Goal: Task Accomplishment & Management: Complete application form

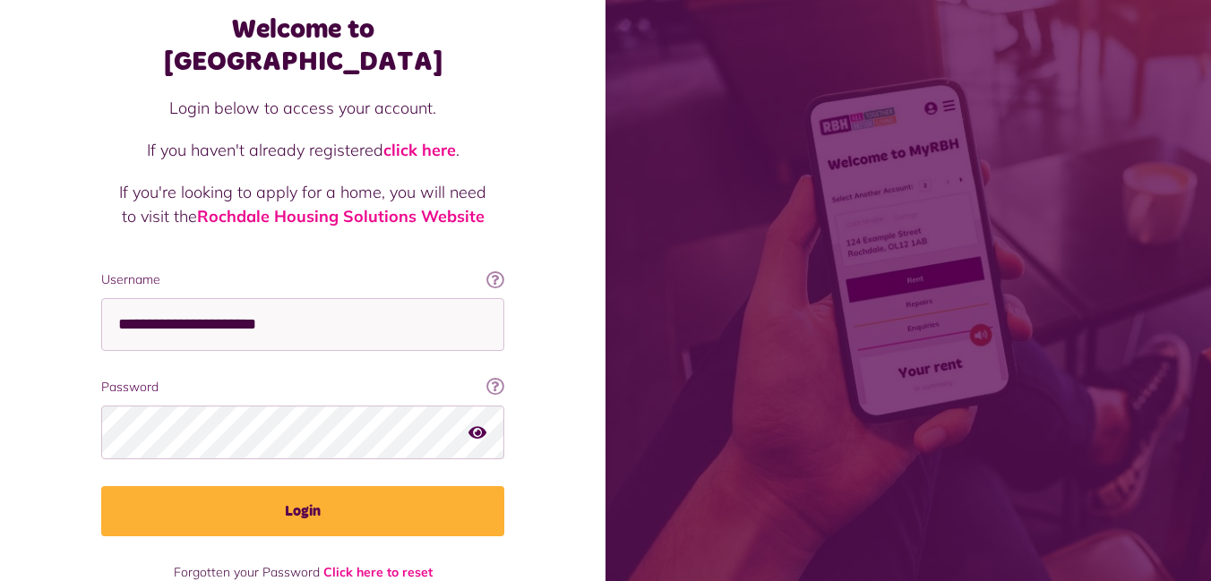
scroll to position [94, 0]
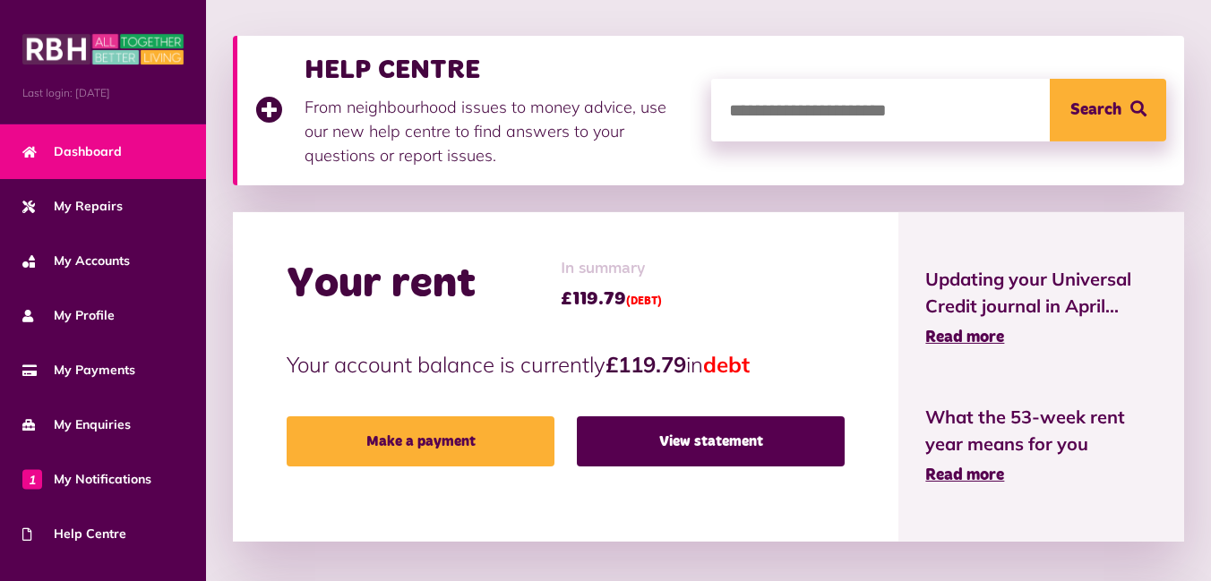
scroll to position [283, 0]
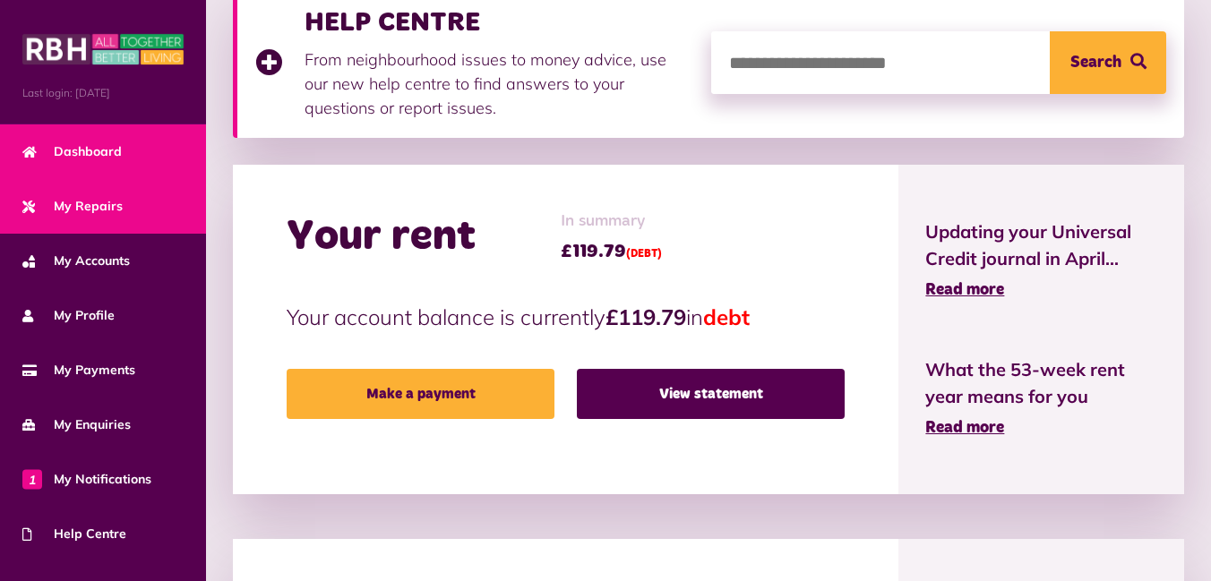
click at [90, 213] on span "My Repairs" at bounding box center [72, 206] width 100 height 19
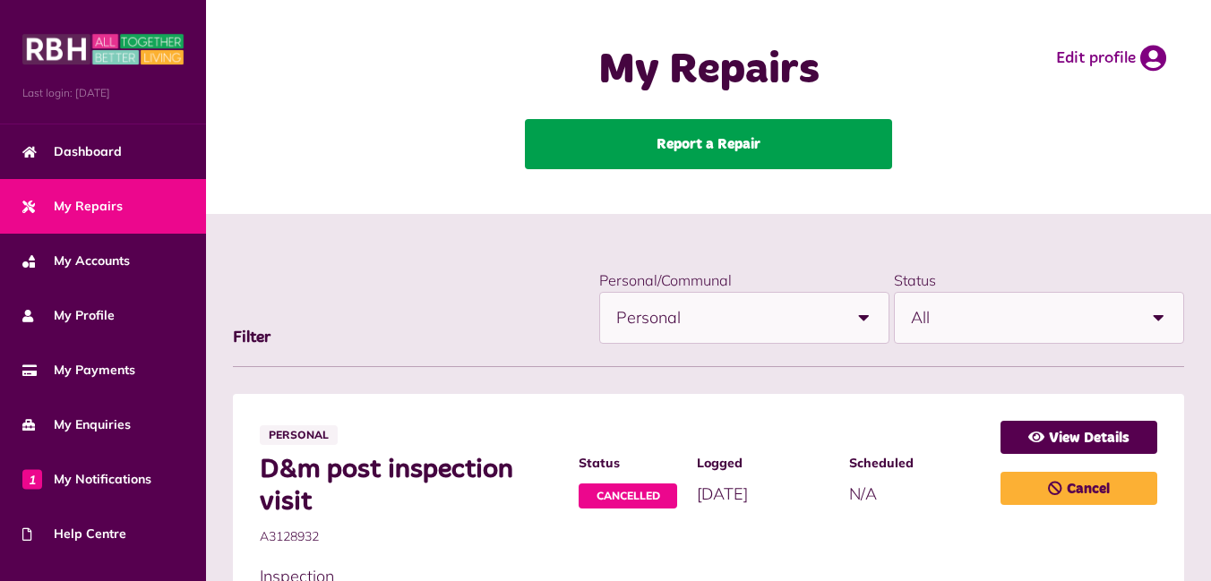
click at [758, 136] on link "Report a Repair" at bounding box center [708, 144] width 367 height 50
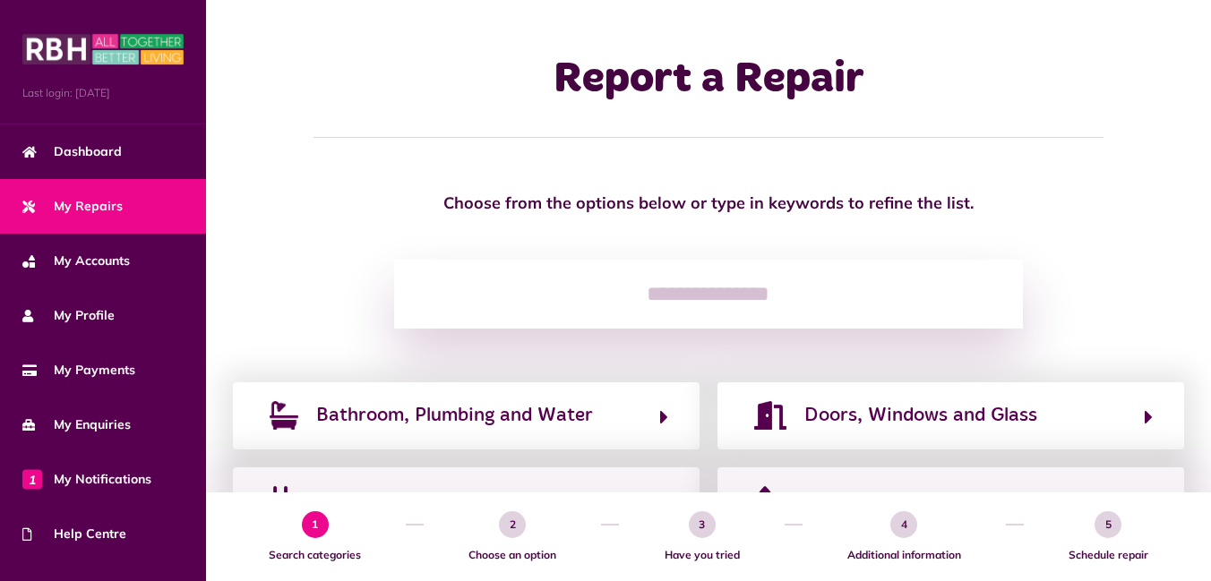
scroll to position [94, 0]
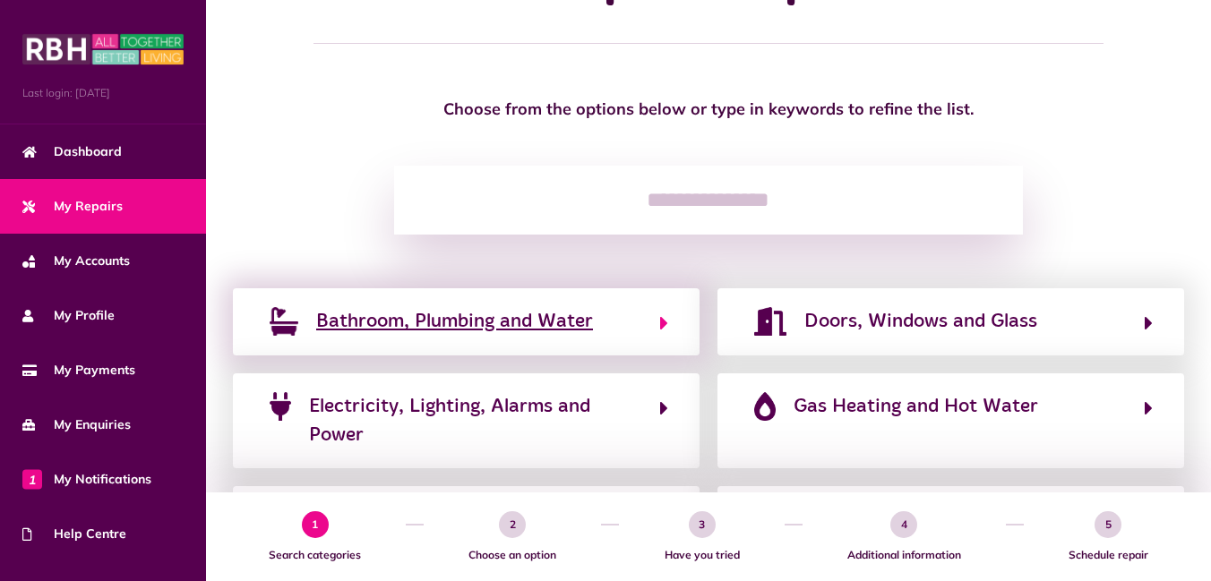
click at [476, 313] on span "Bathroom, Plumbing and Water" at bounding box center [454, 321] width 277 height 29
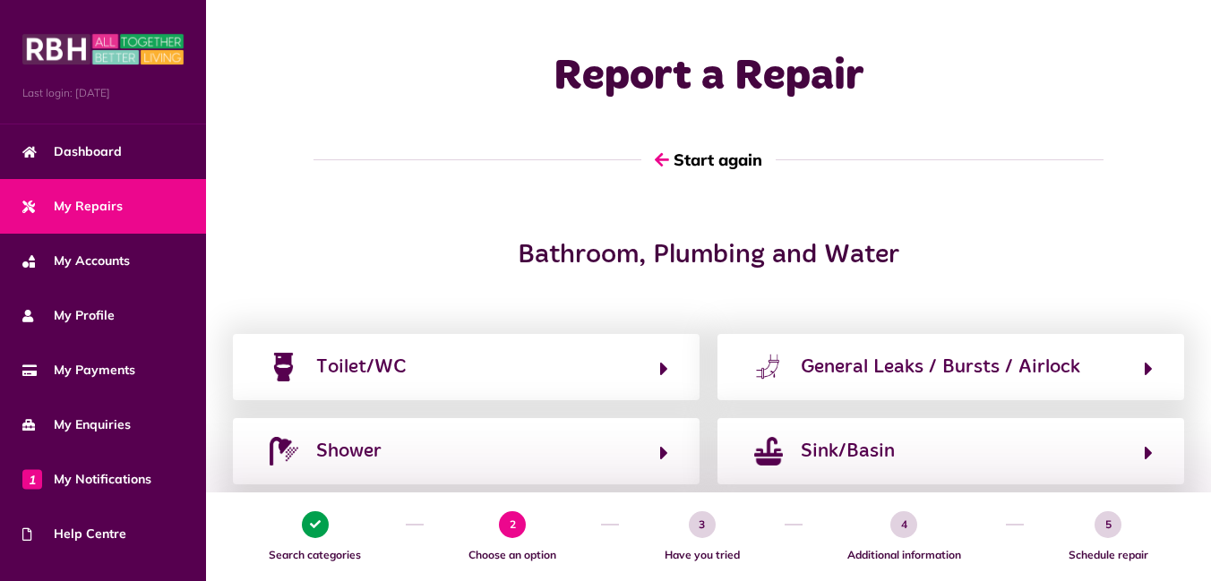
scroll to position [0, 0]
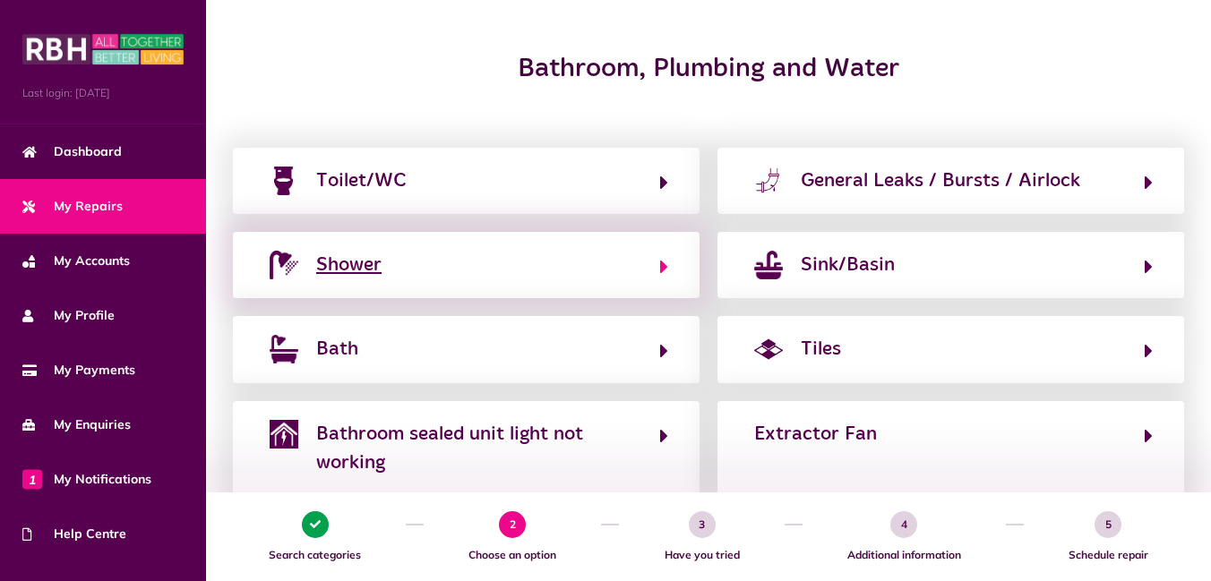
click at [385, 267] on button "Shower" at bounding box center [466, 265] width 404 height 30
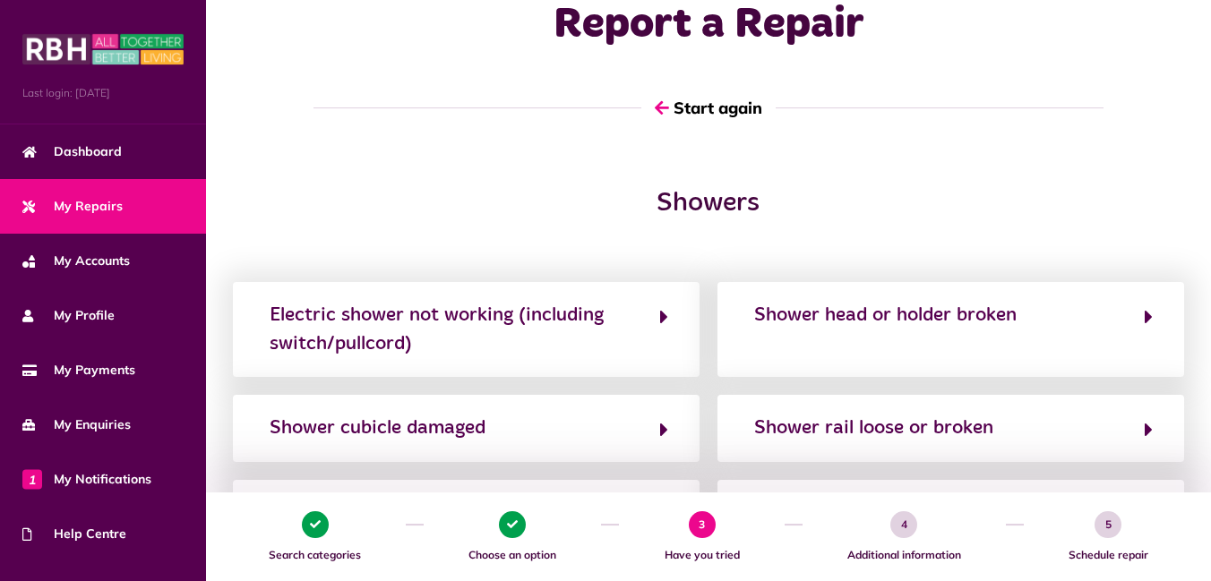
scroll to position [94, 0]
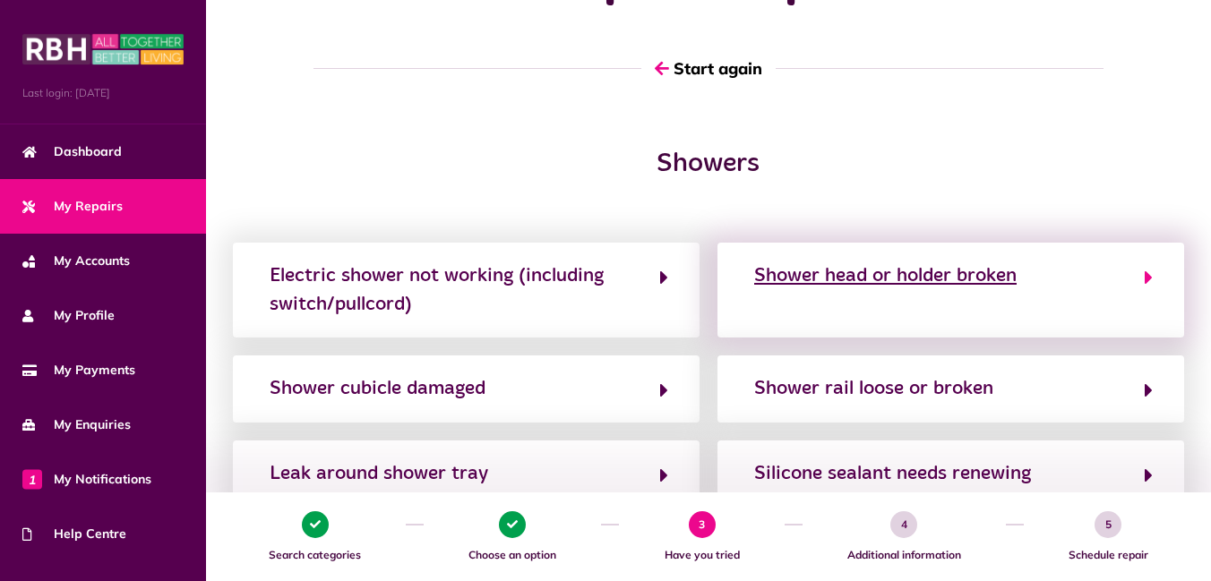
click at [963, 282] on div "Shower head or holder broken" at bounding box center [885, 276] width 262 height 29
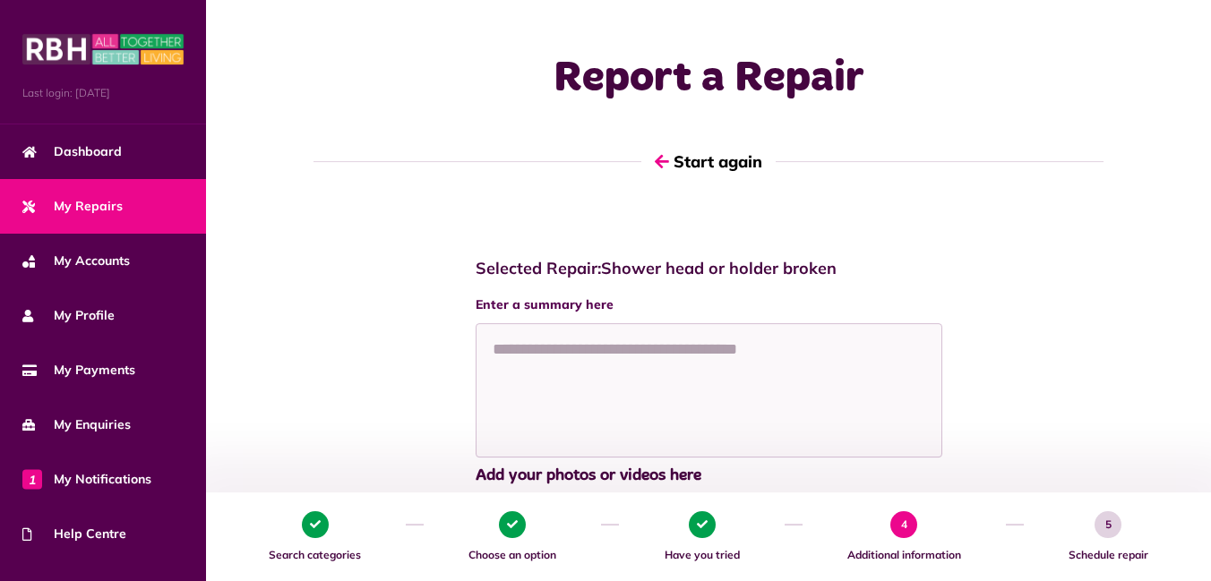
scroll to position [0, 0]
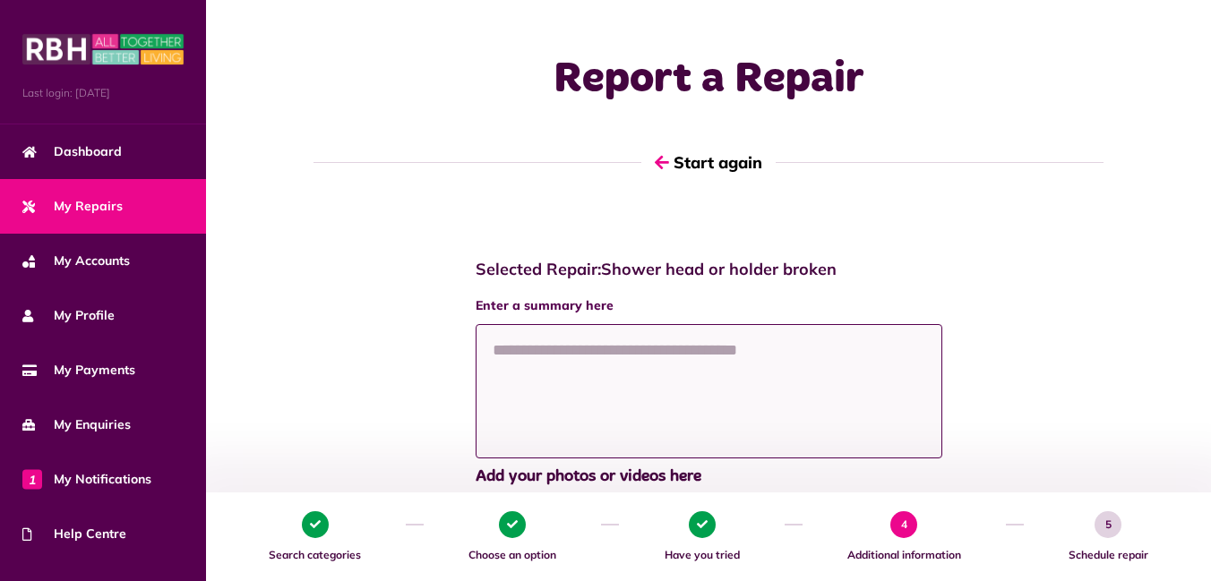
click at [660, 365] on textarea at bounding box center [709, 391] width 467 height 134
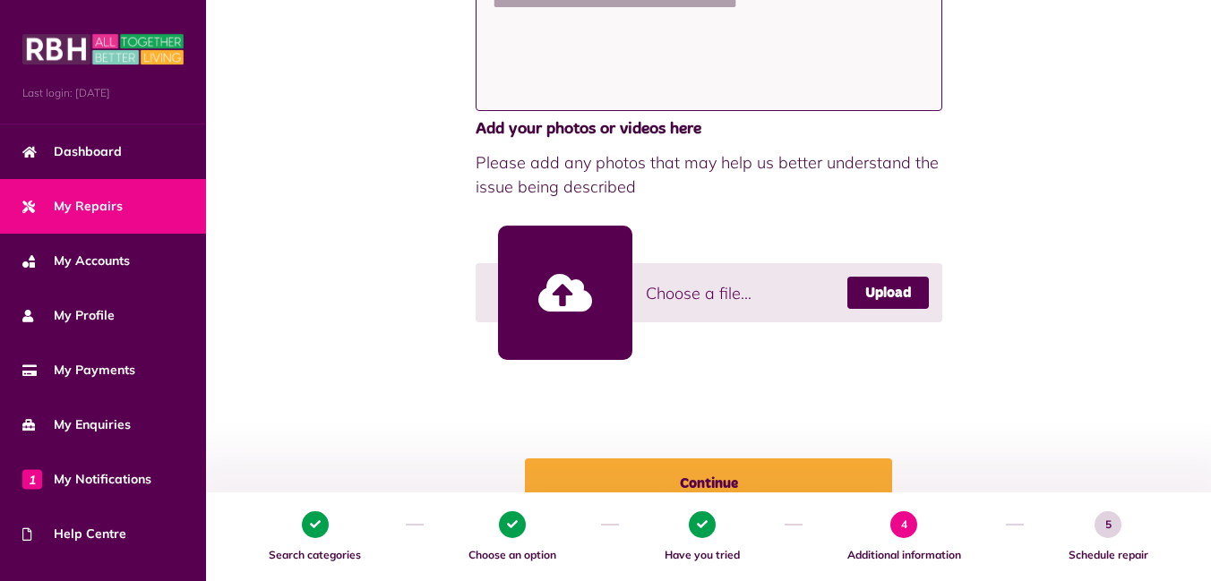
scroll to position [378, 0]
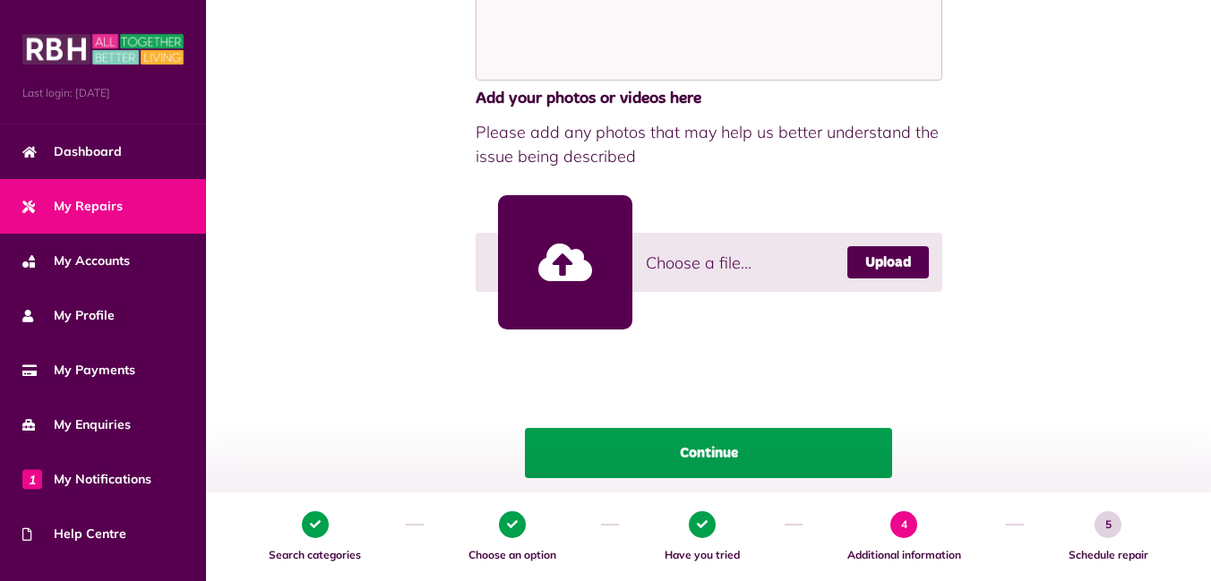
click at [711, 460] on button "Continue" at bounding box center [708, 453] width 367 height 50
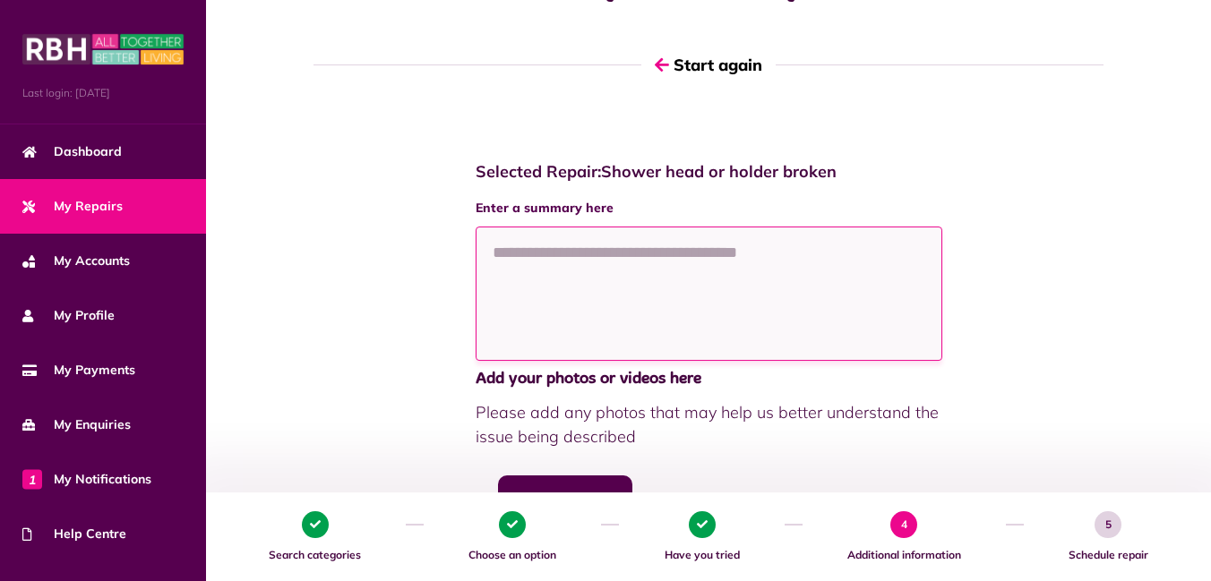
scroll to position [94, 0]
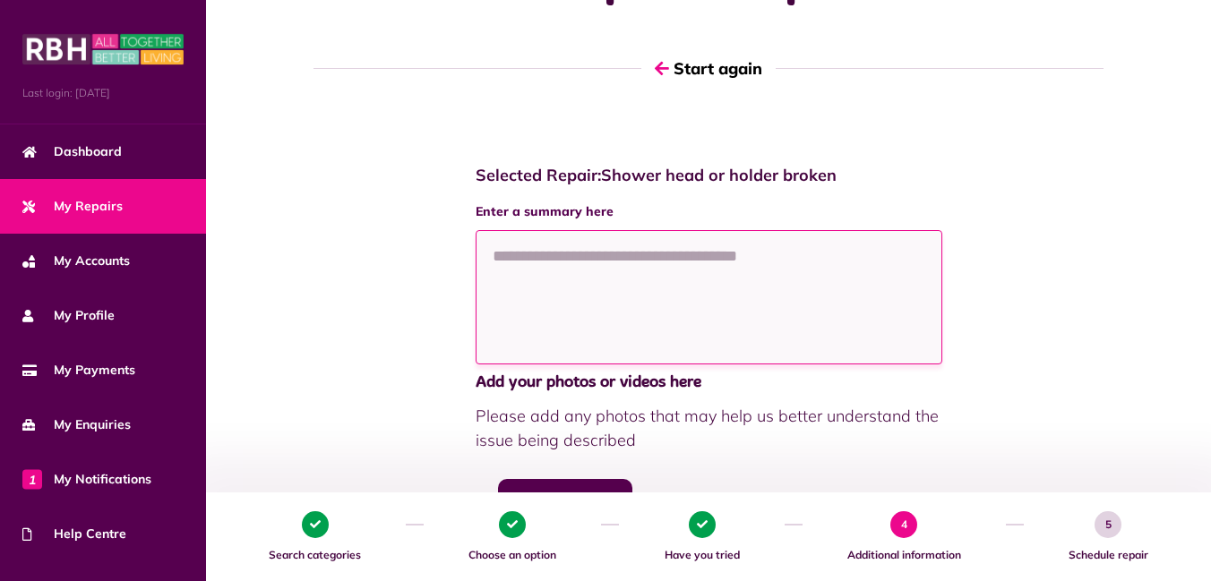
click at [517, 259] on textarea at bounding box center [709, 297] width 467 height 134
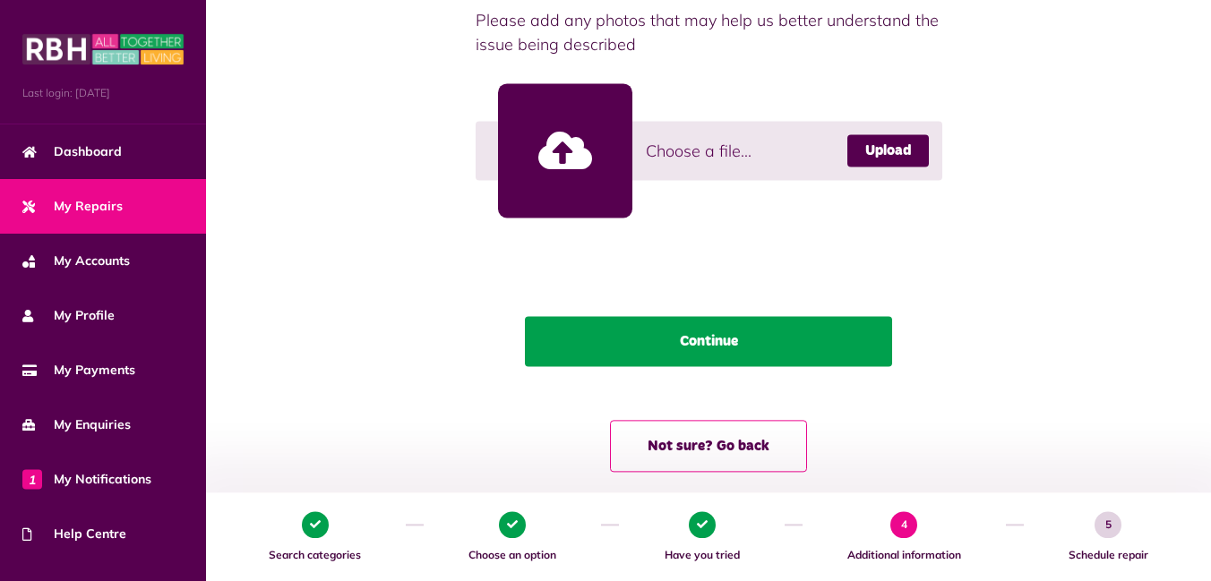
scroll to position [510, 0]
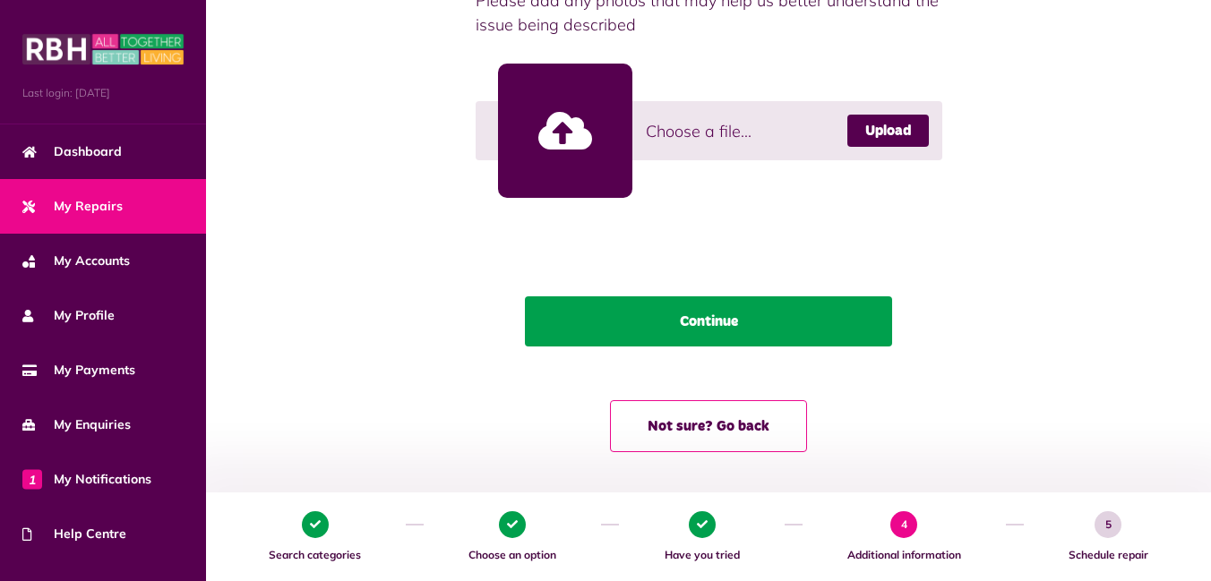
type textarea "**********"
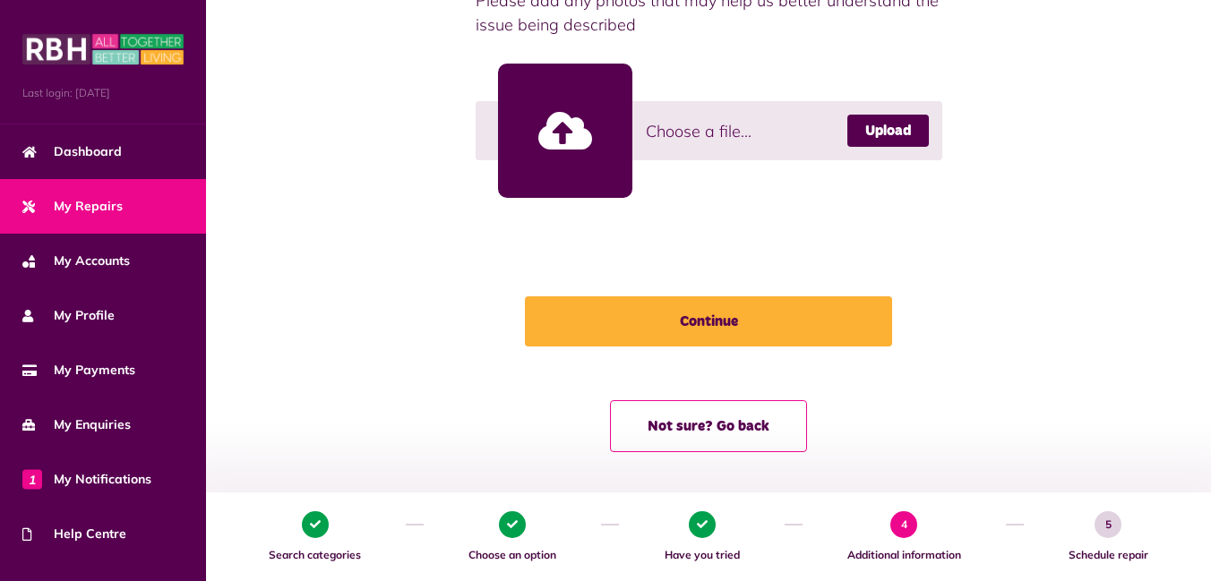
drag, startPoint x: 704, startPoint y: 313, endPoint x: 906, endPoint y: 242, distance: 213.9
click at [704, 314] on button "Continue" at bounding box center [708, 321] width 367 height 50
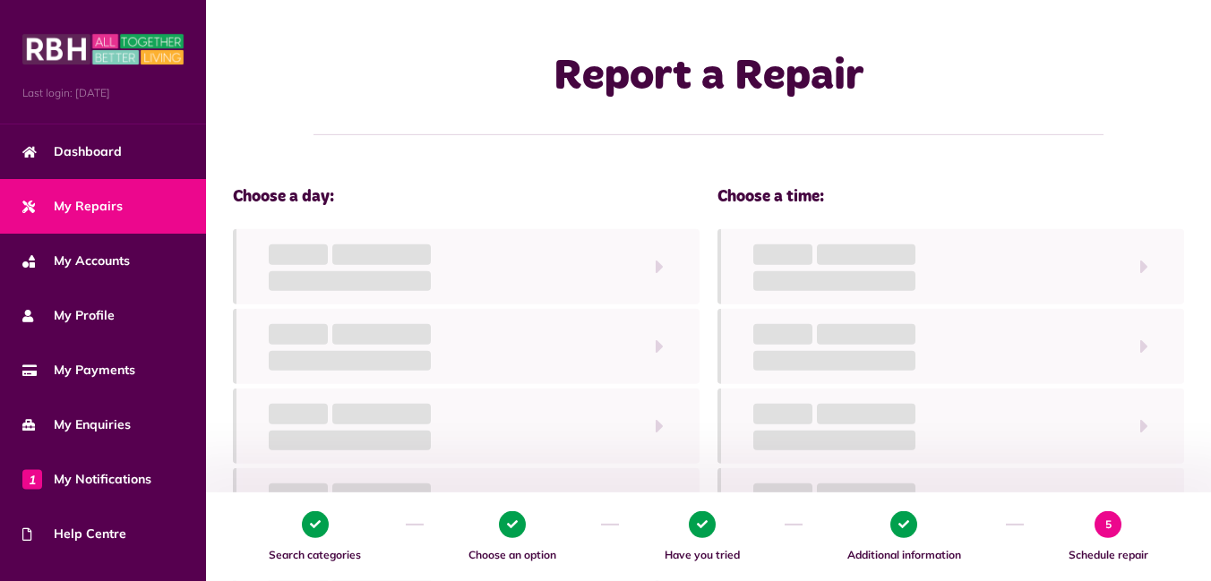
scroll to position [0, 0]
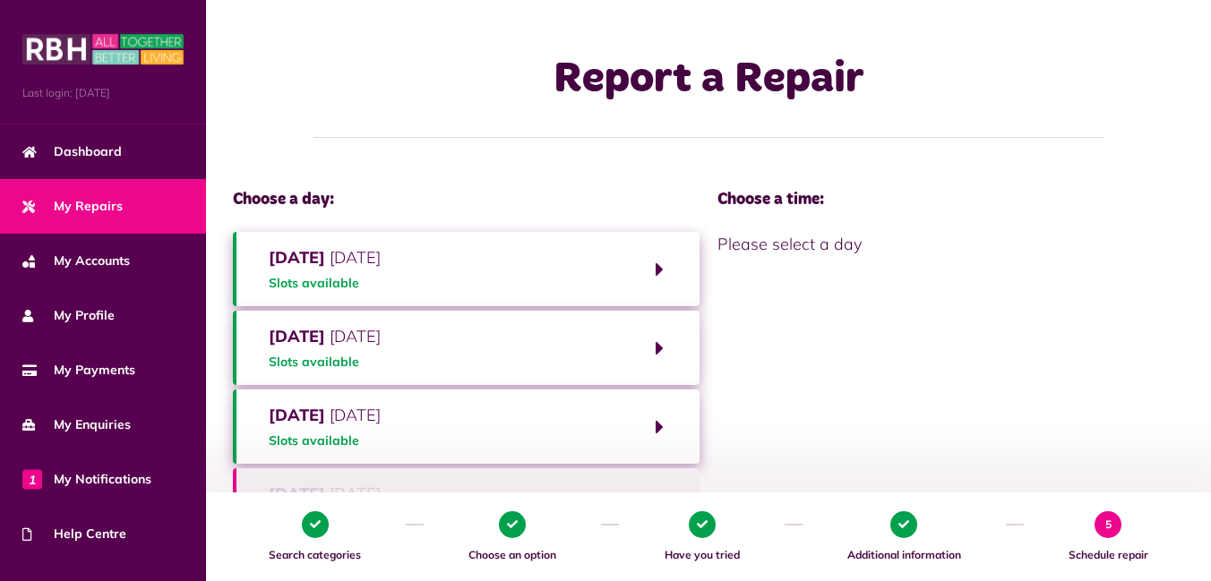
click at [381, 346] on span "Tuesday 16th September 2025" at bounding box center [325, 336] width 112 height 24
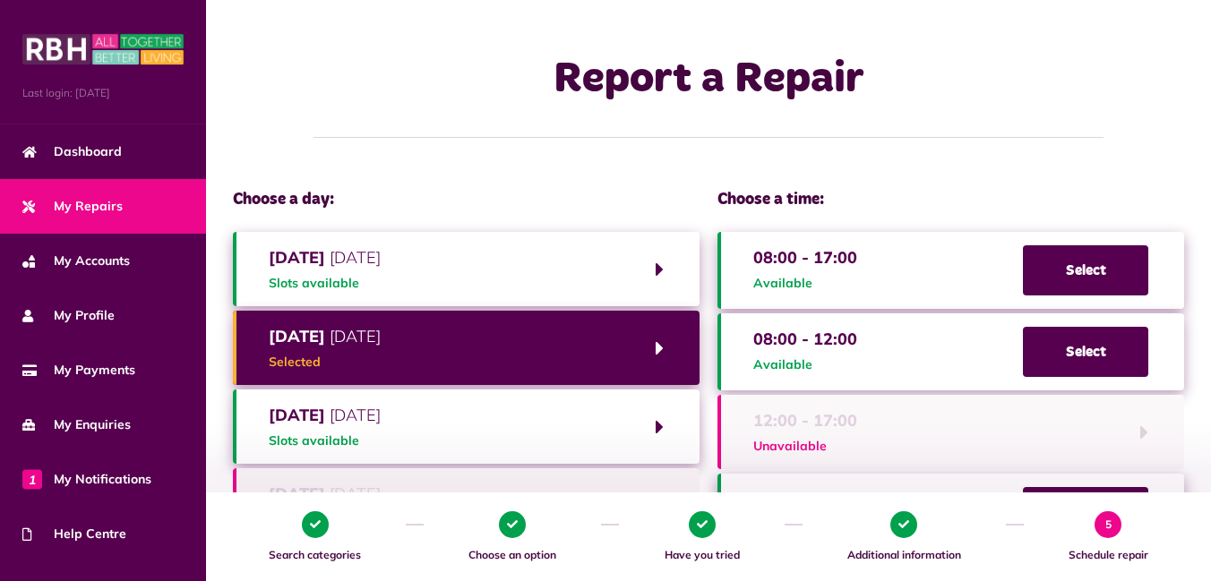
click at [381, 346] on span "Tuesday 16th September 2025" at bounding box center [325, 336] width 112 height 24
click at [1203, 452] on div "Choose a day: Monday 15th September 2025 Slots available Tuesday 16th September…" at bounding box center [708, 511] width 1005 height 641
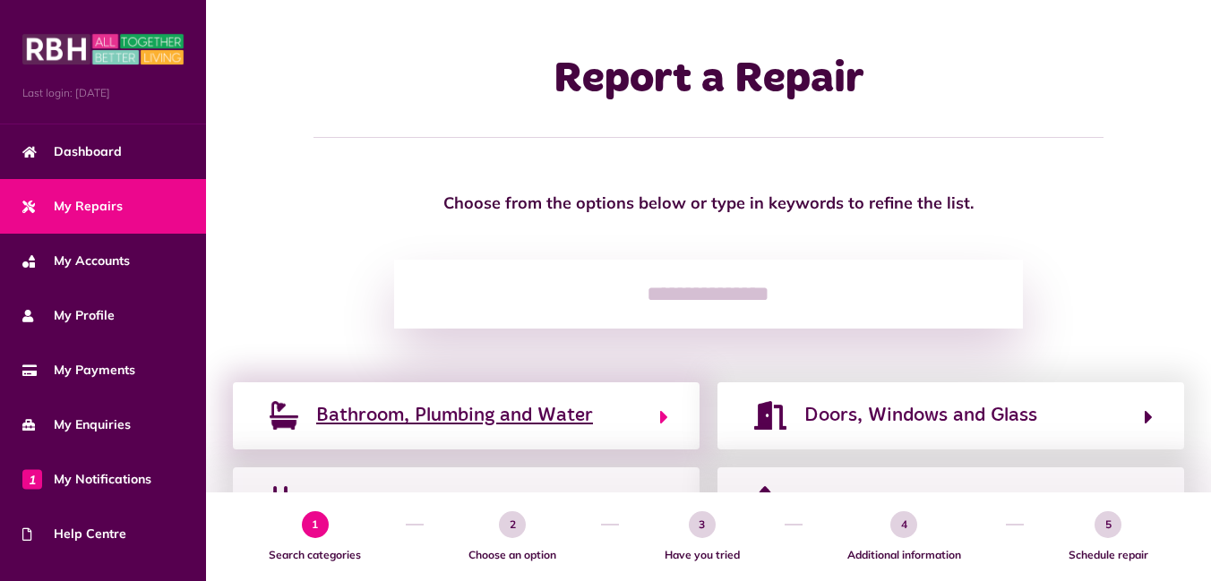
click at [466, 421] on span "Bathroom, Plumbing and Water" at bounding box center [454, 415] width 277 height 29
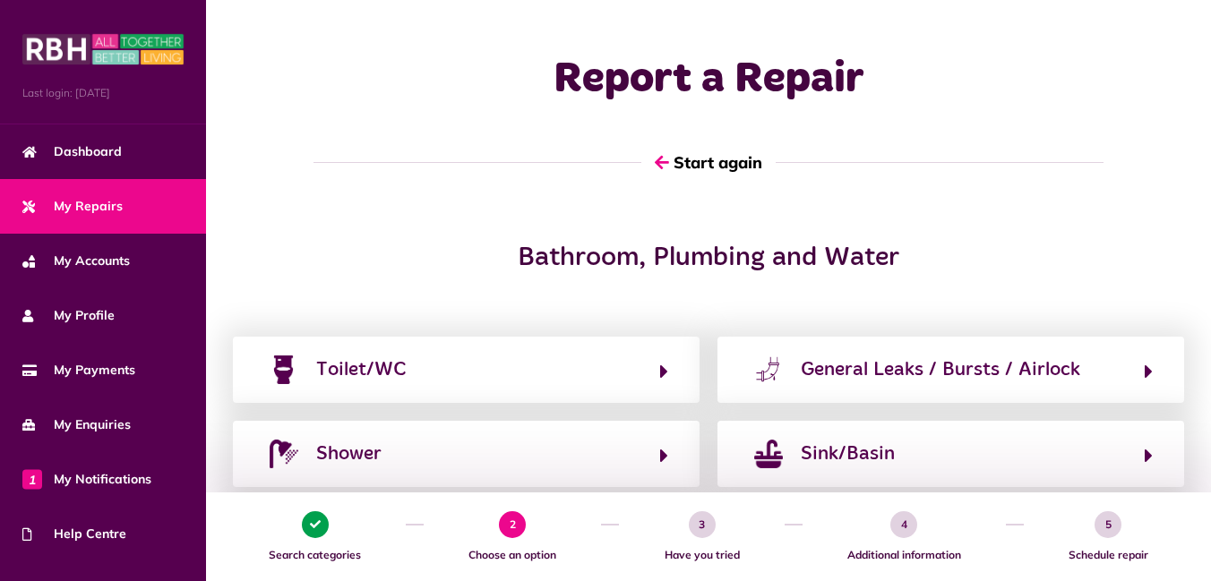
scroll to position [189, 0]
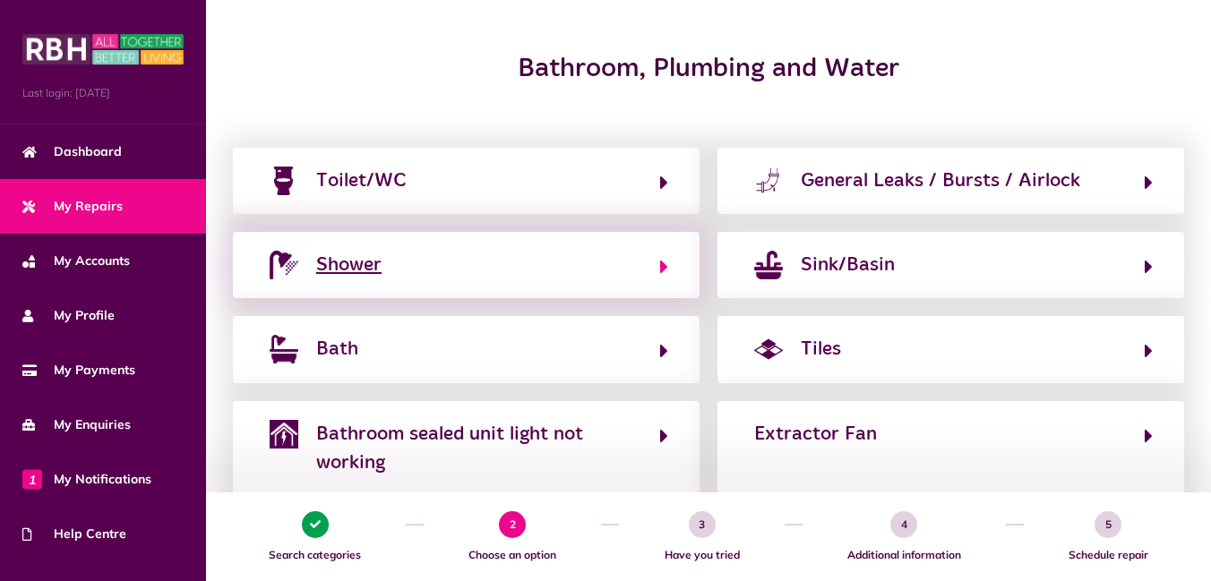
click at [378, 271] on div "Shower" at bounding box center [348, 265] width 65 height 29
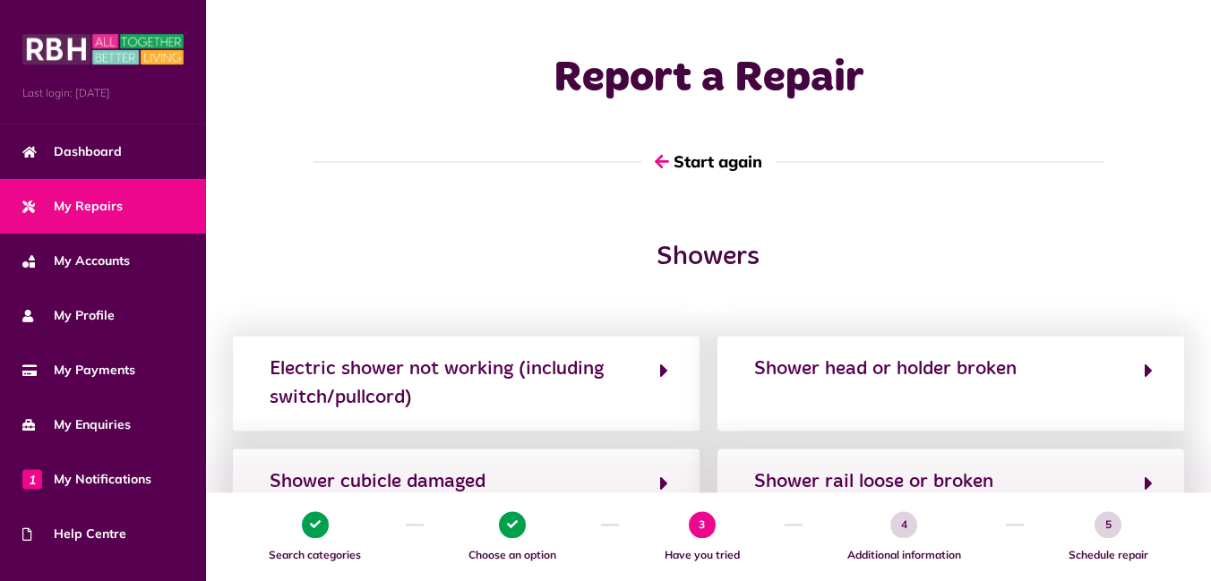
scroll to position [0, 0]
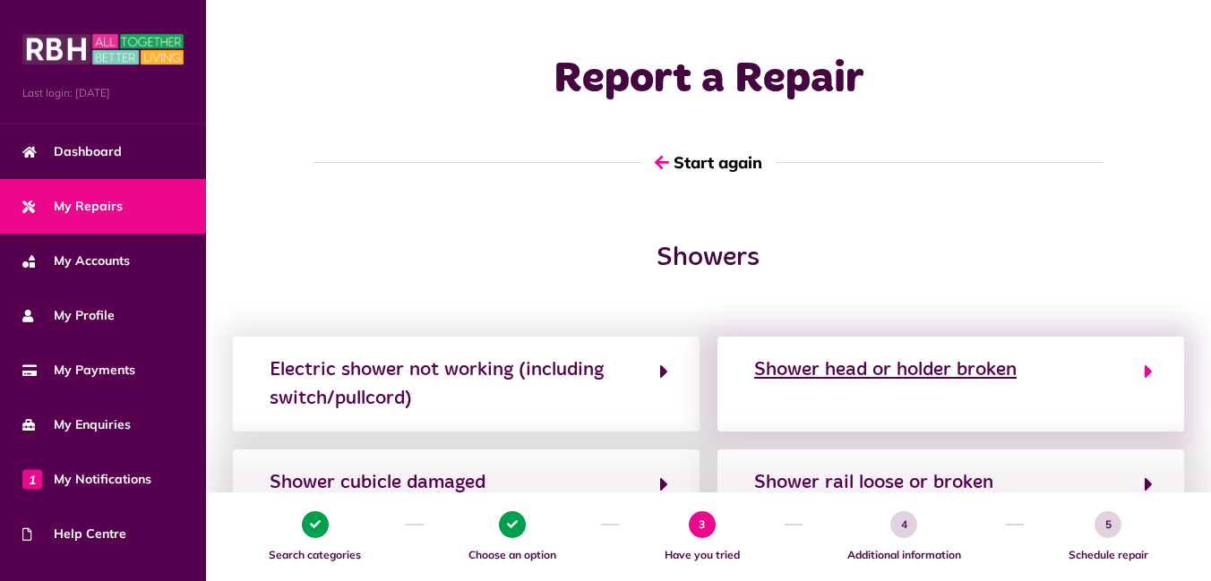
click at [930, 364] on div "Shower head or holder broken" at bounding box center [885, 370] width 262 height 29
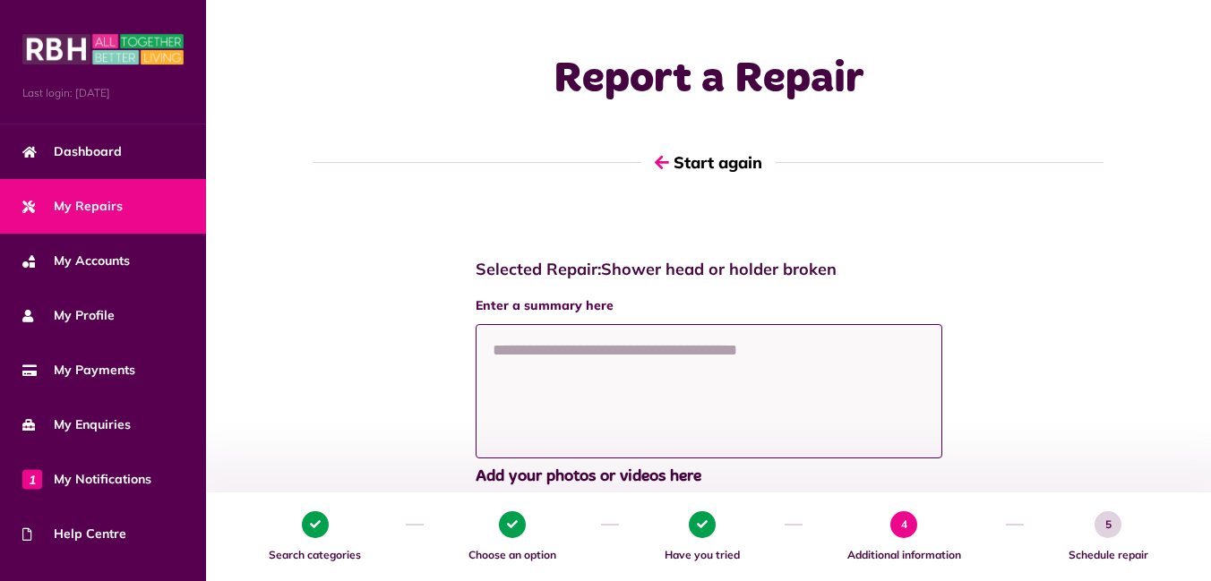
click at [576, 355] on textarea at bounding box center [709, 391] width 467 height 134
drag, startPoint x: 769, startPoint y: 351, endPoint x: 415, endPoint y: 354, distance: 353.8
click at [476, 354] on textarea "**********" at bounding box center [709, 391] width 467 height 134
type textarea "**********"
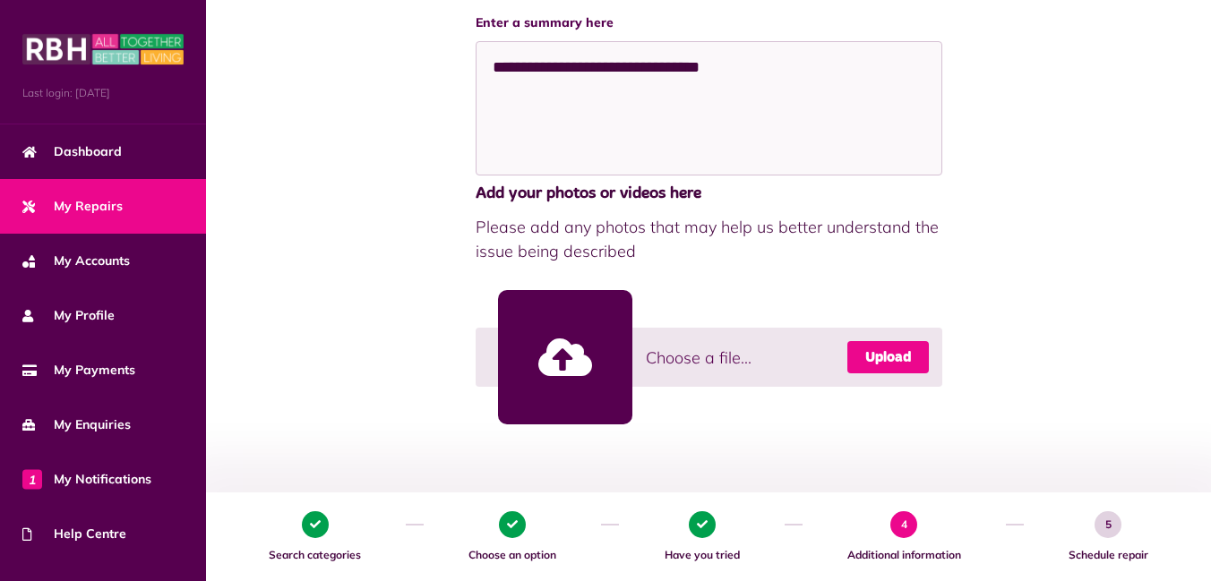
scroll to position [473, 0]
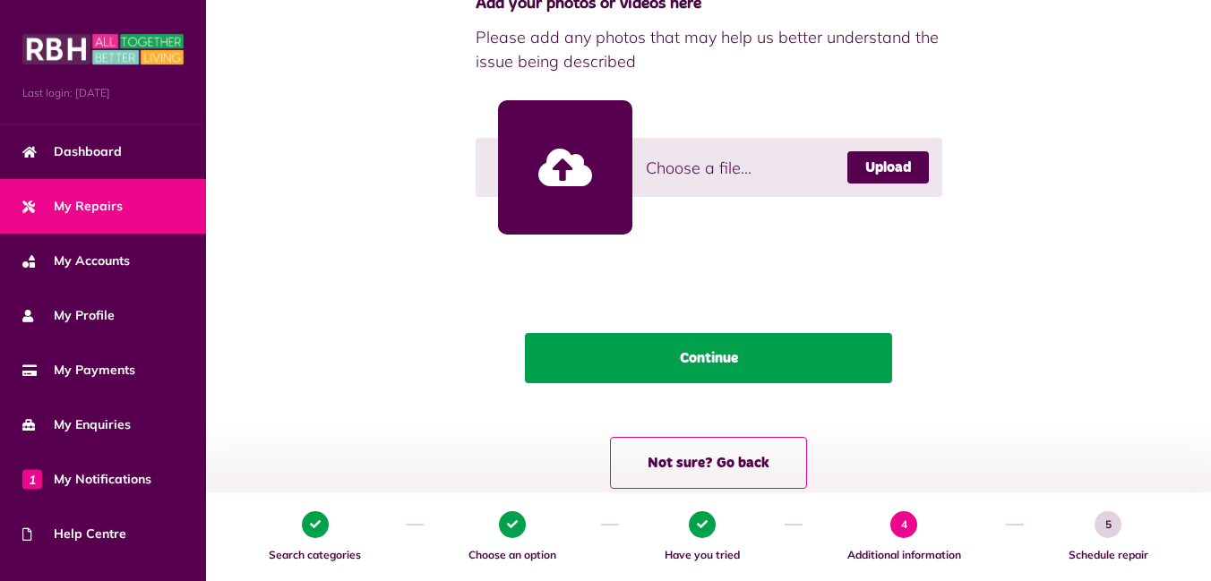
click at [759, 348] on button "Continue" at bounding box center [708, 358] width 367 height 50
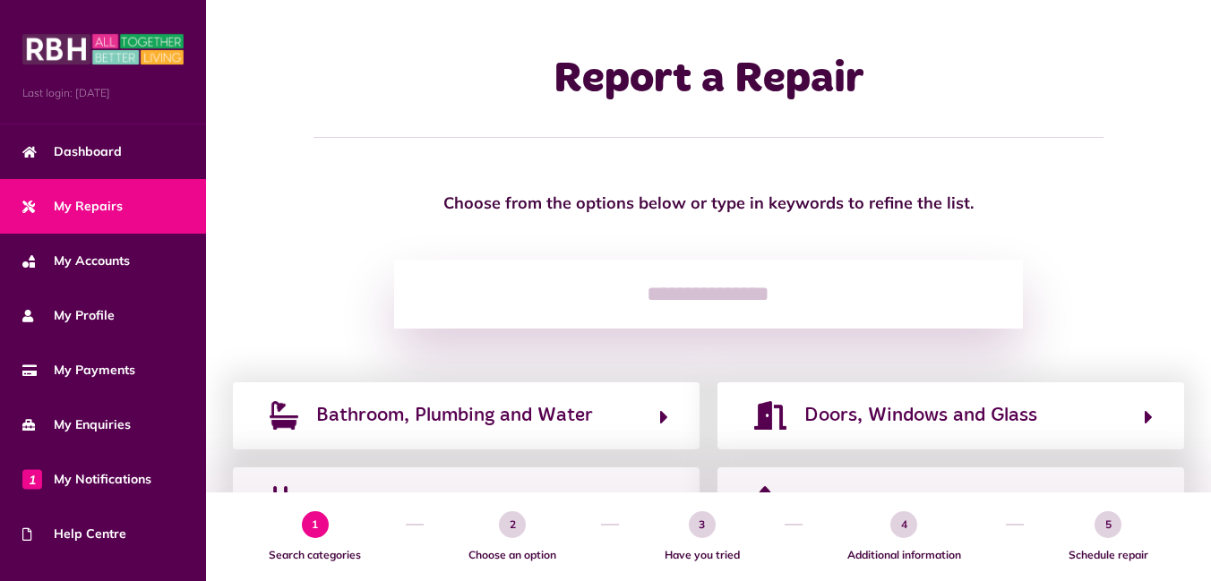
click at [114, 213] on span "My Repairs" at bounding box center [72, 206] width 100 height 19
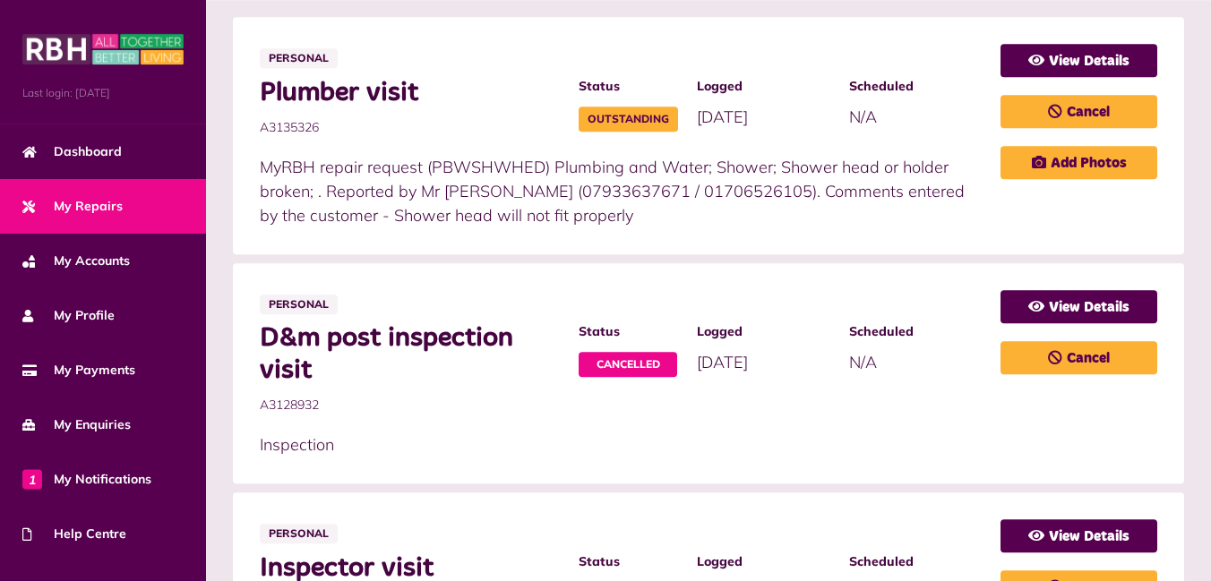
scroll to position [378, 0]
